Goal: Navigation & Orientation: Understand site structure

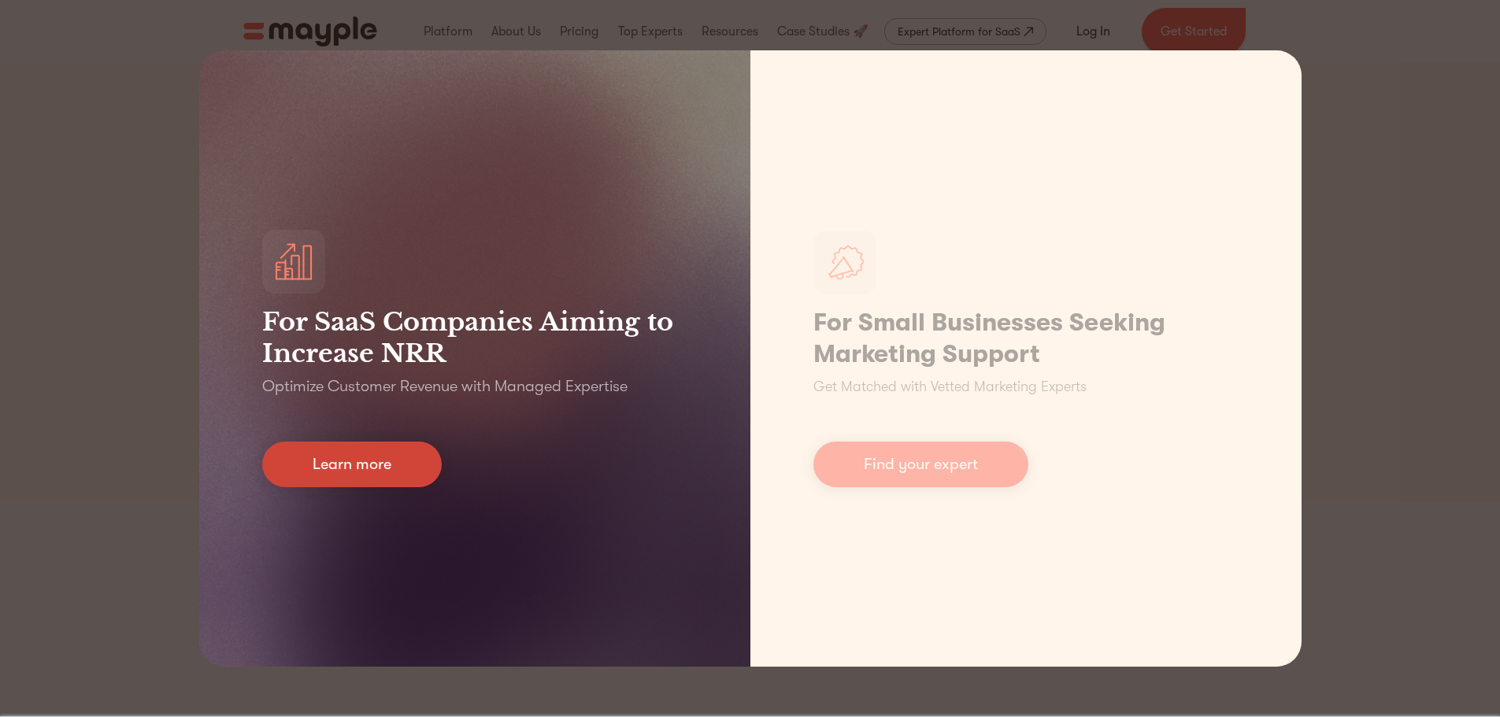
click at [419, 462] on link "Learn more" at bounding box center [352, 465] width 180 height 46
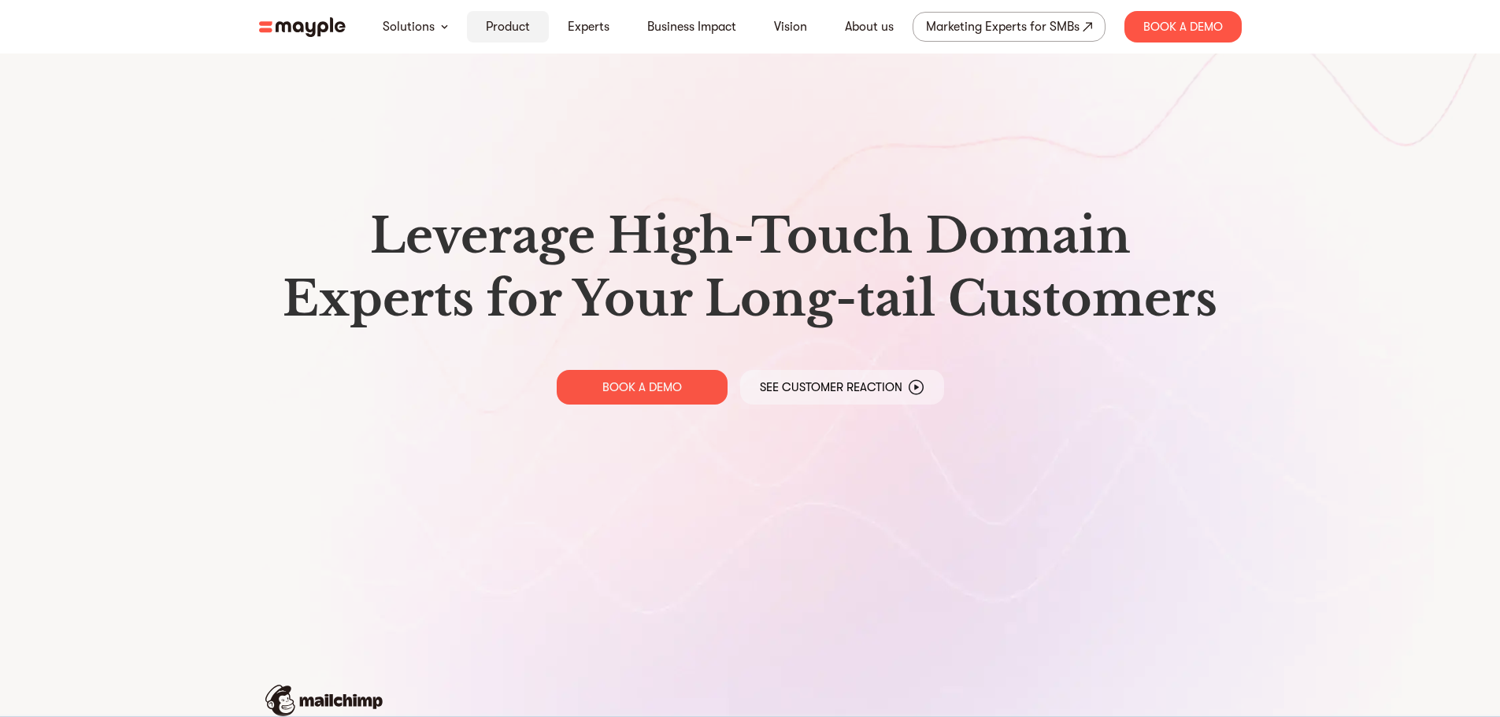
click at [513, 24] on link "Product" at bounding box center [508, 26] width 44 height 19
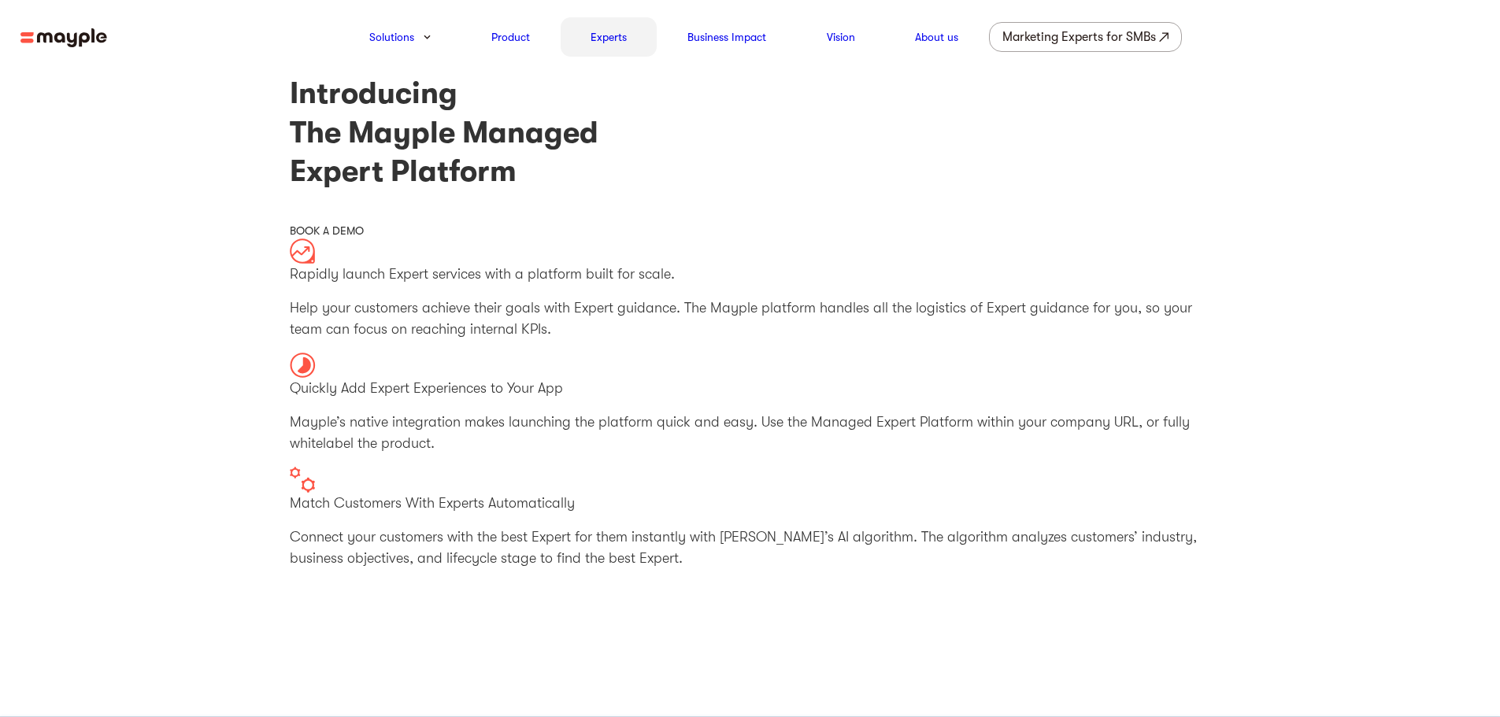
click at [597, 32] on link "Experts" at bounding box center [609, 37] width 36 height 19
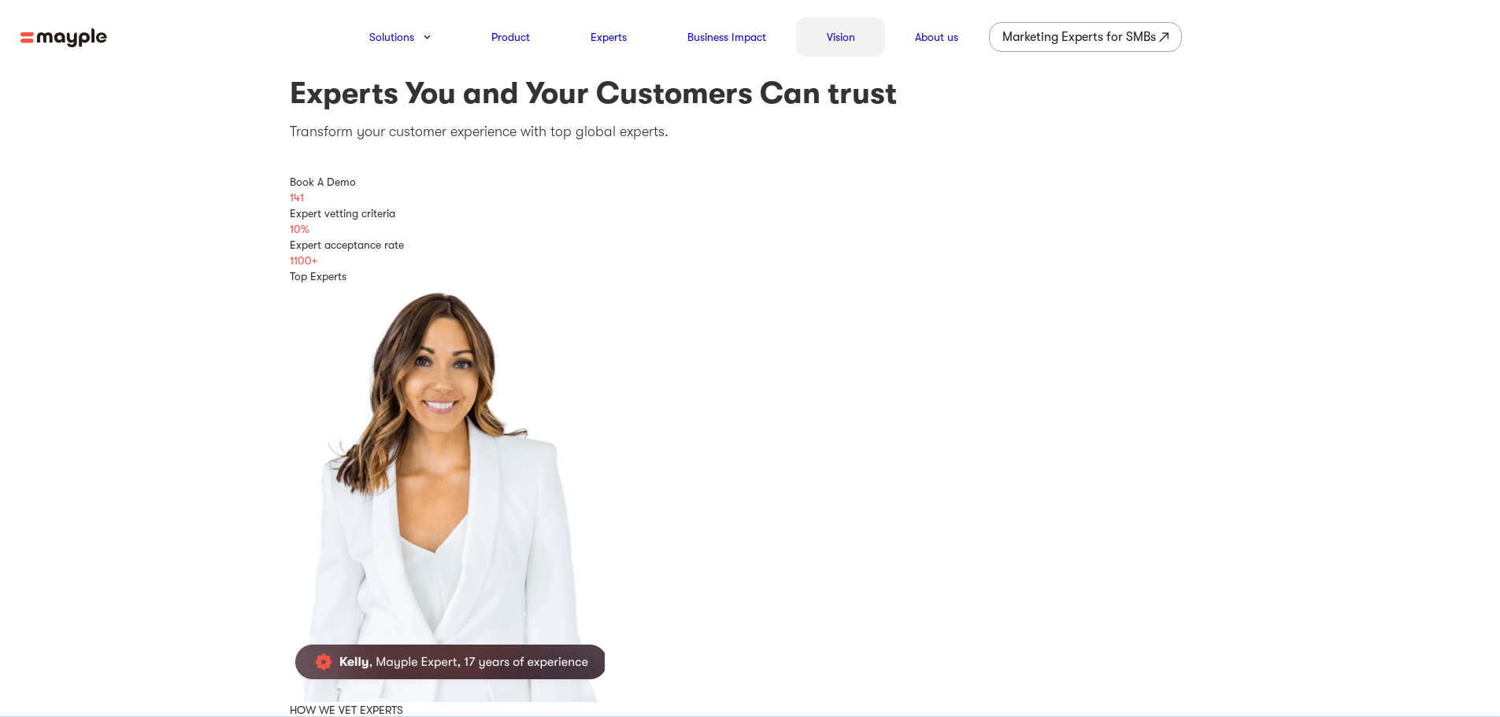
click at [843, 39] on link "Vision" at bounding box center [841, 37] width 28 height 19
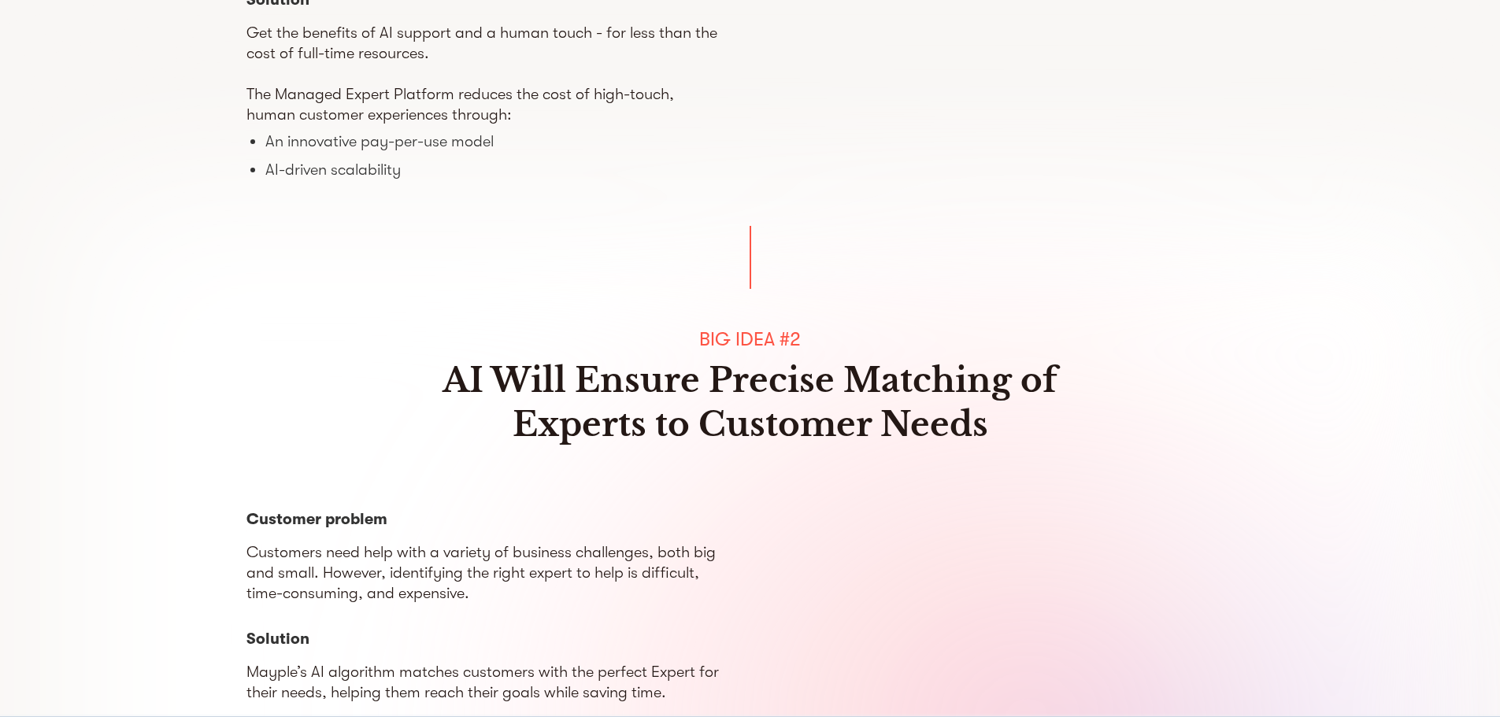
scroll to position [866, 0]
